Goal: Information Seeking & Learning: Learn about a topic

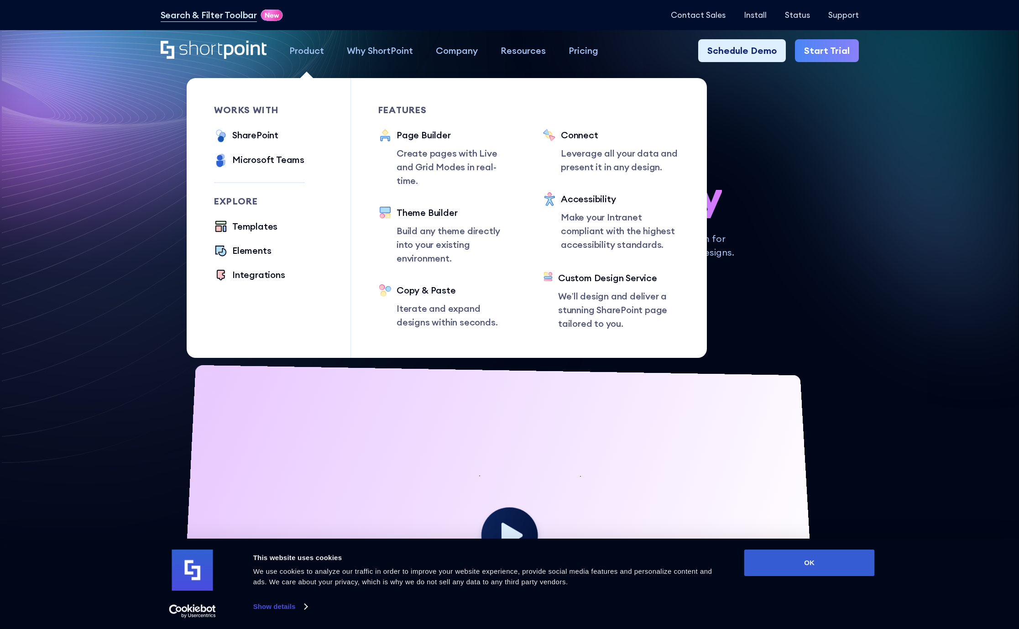
click at [313, 51] on div "Product" at bounding box center [306, 51] width 35 height 14
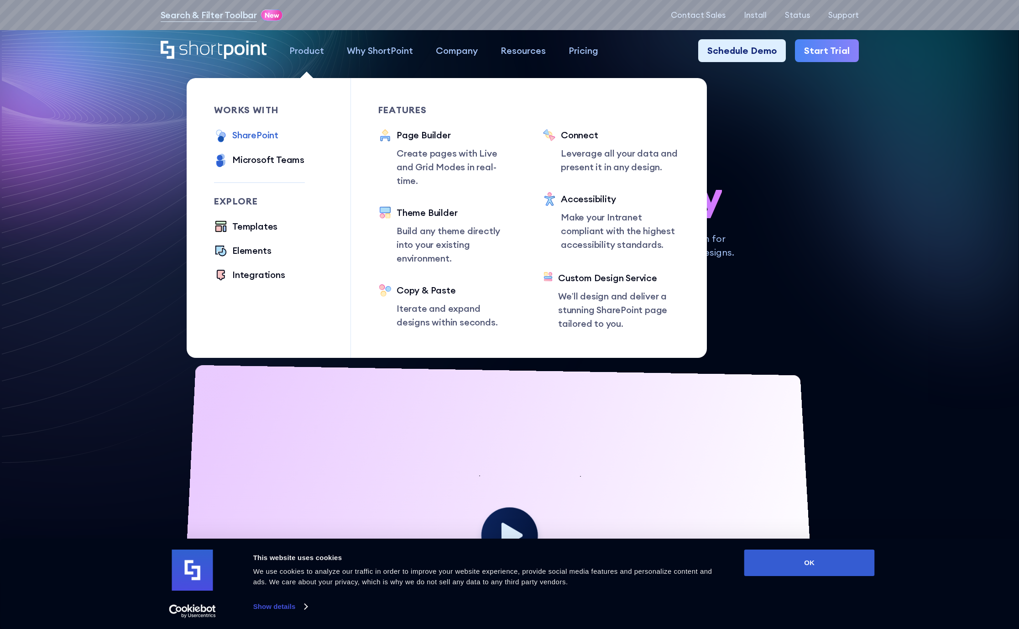
click at [257, 131] on div "SharePoint" at bounding box center [255, 135] width 46 height 14
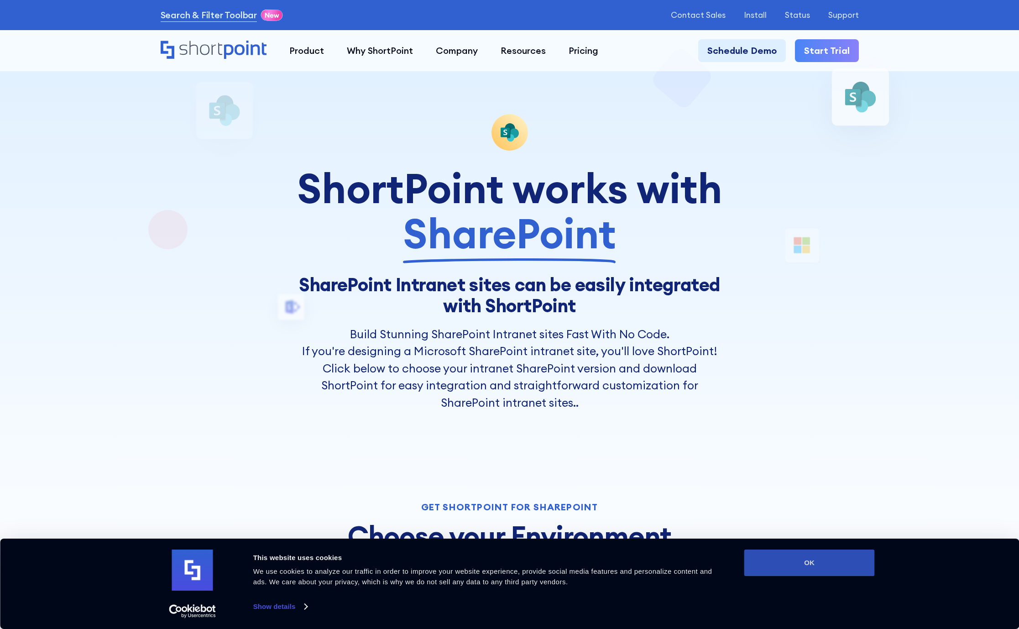
click at [821, 570] on button "OK" at bounding box center [809, 563] width 131 height 26
